Goal: Task Accomplishment & Management: Manage account settings

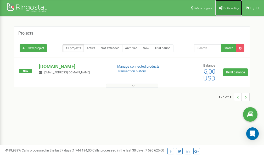
click at [226, 6] on link "Profile settings" at bounding box center [228, 8] width 27 height 16
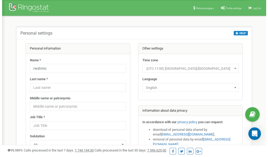
scroll to position [26, 0]
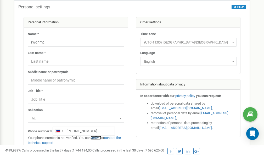
click at [97, 138] on link "verify it" at bounding box center [96, 138] width 11 height 4
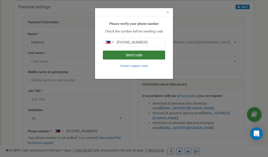
click at [144, 55] on button "Send code" at bounding box center [134, 55] width 62 height 9
